Goal: Register for event/course: Register for event/course

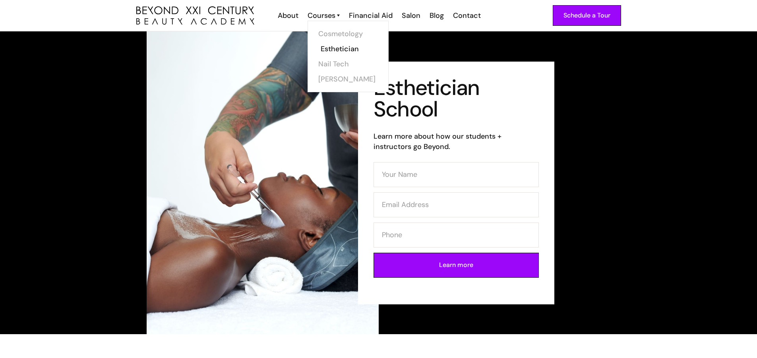
click at [330, 48] on link "Esthetician" at bounding box center [351, 48] width 60 height 15
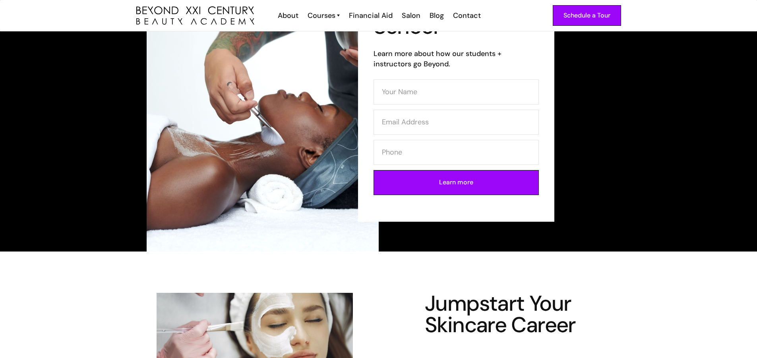
scroll to position [40, 0]
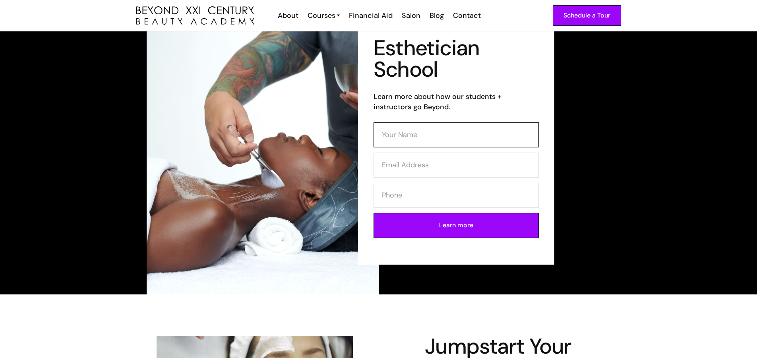
click at [446, 135] on input "Contact Form (Esthi)" at bounding box center [455, 134] width 165 height 25
type input "Jazmine R Siller"
type input "Ohhrosee@gmail.com"
type input "3234473055"
click at [432, 228] on input "Learn more" at bounding box center [455, 225] width 165 height 25
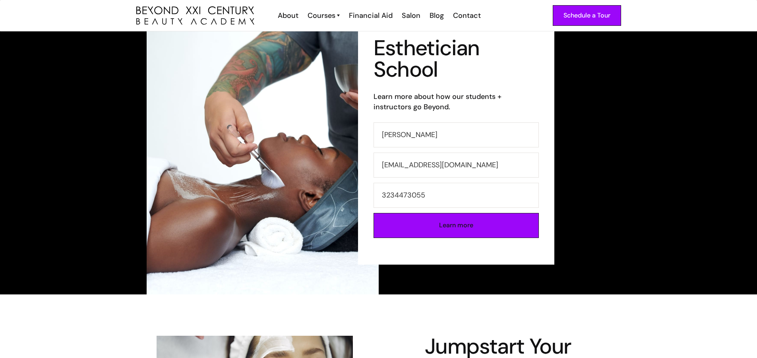
type input "Please wait..."
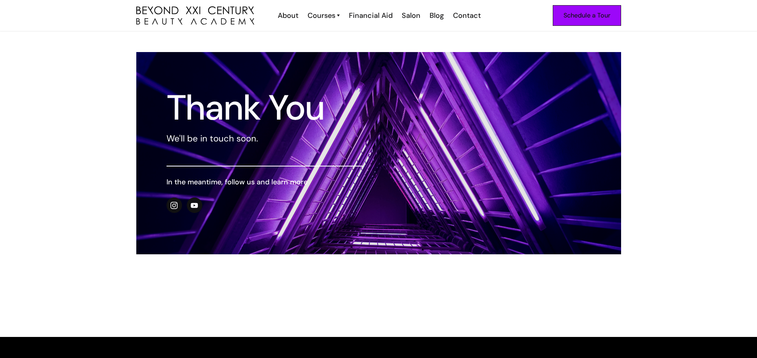
click at [572, 19] on div "Schedule a Tour" at bounding box center [586, 15] width 47 height 10
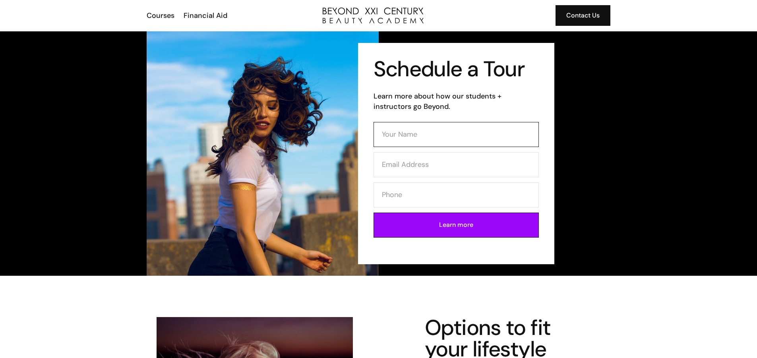
click at [422, 129] on input "Contact Form" at bounding box center [455, 134] width 165 height 25
type input "Jazmine R Siller"
type input "Ohhrosee@gmail.com"
type input "3234473055"
click at [450, 225] on input "Learn more" at bounding box center [455, 225] width 165 height 25
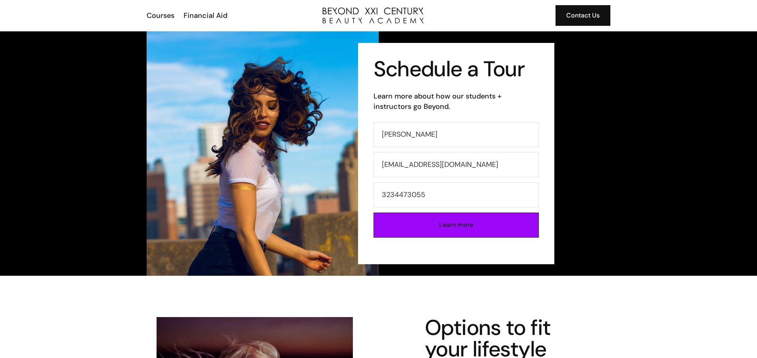
type input "Please wait..."
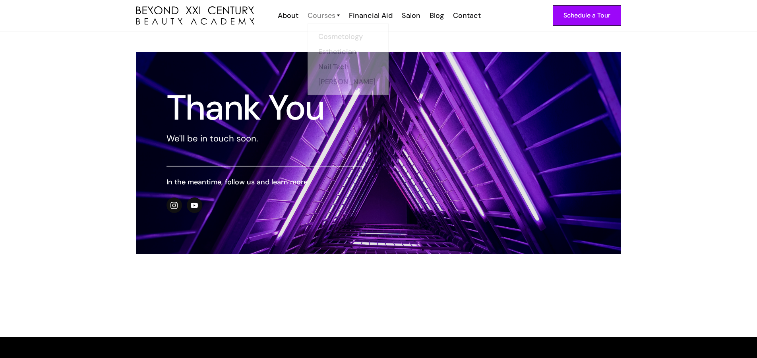
click at [317, 15] on div "Courses" at bounding box center [321, 15] width 28 height 10
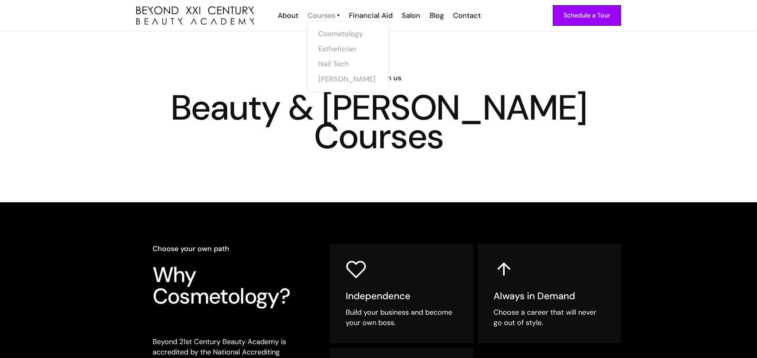
click at [319, 13] on div "Courses" at bounding box center [321, 15] width 28 height 10
click at [334, 17] on div "Courses" at bounding box center [321, 15] width 28 height 10
click at [170, 10] on img "home" at bounding box center [195, 15] width 118 height 19
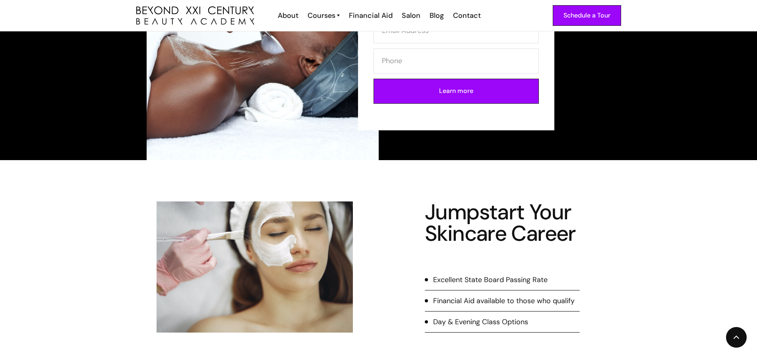
scroll to position [238, 0]
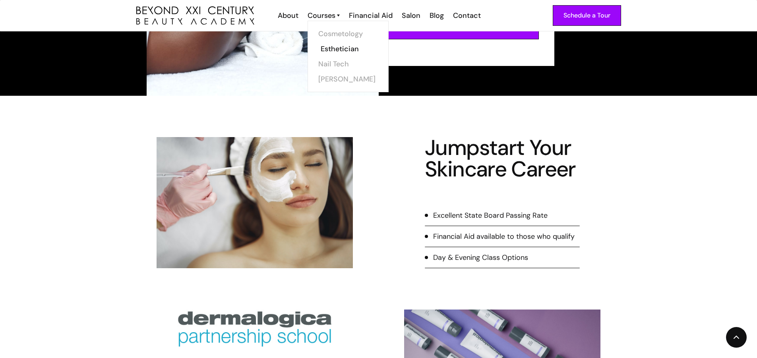
click at [345, 47] on link "Esthetician" at bounding box center [351, 48] width 60 height 15
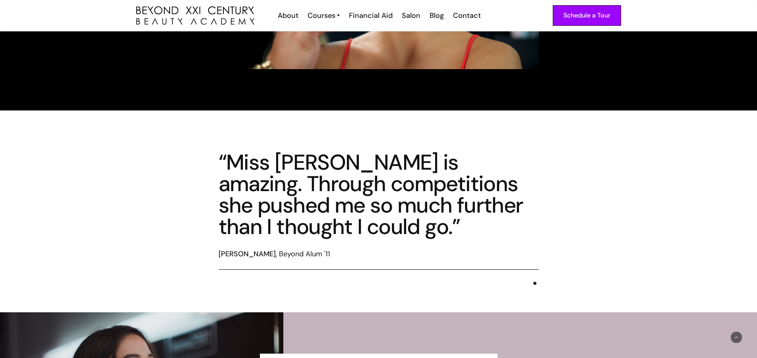
scroll to position [1932, 0]
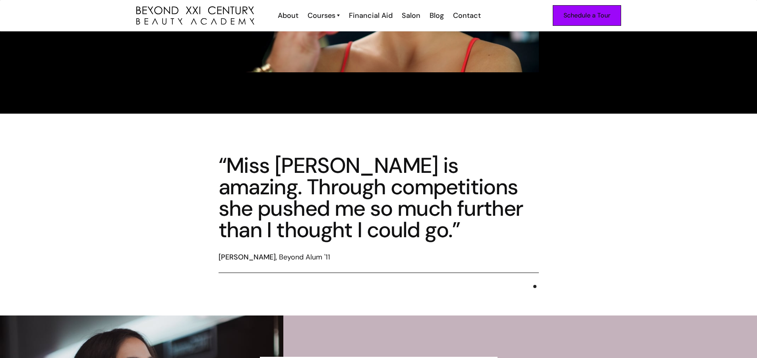
click at [593, 17] on div "Schedule a Tour" at bounding box center [586, 15] width 47 height 10
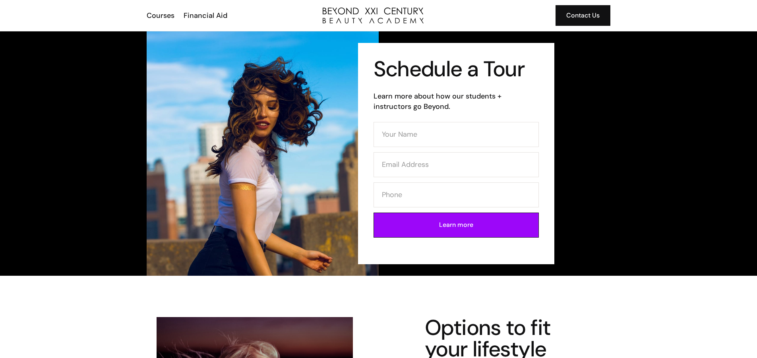
click at [338, 15] on img "home" at bounding box center [373, 16] width 101 height 16
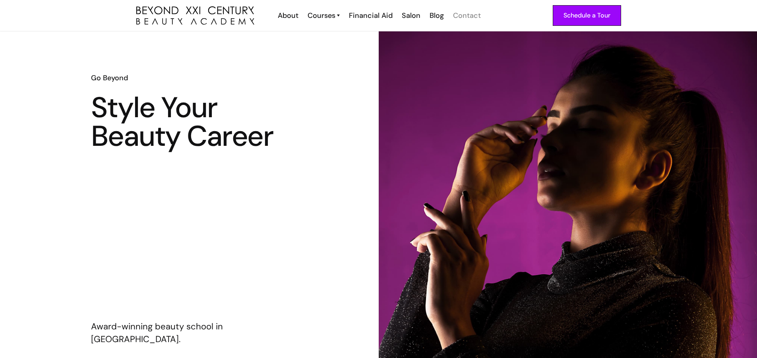
click at [469, 18] on div "Contact" at bounding box center [467, 15] width 28 height 10
